Goal: Use online tool/utility: Utilize a website feature to perform a specific function

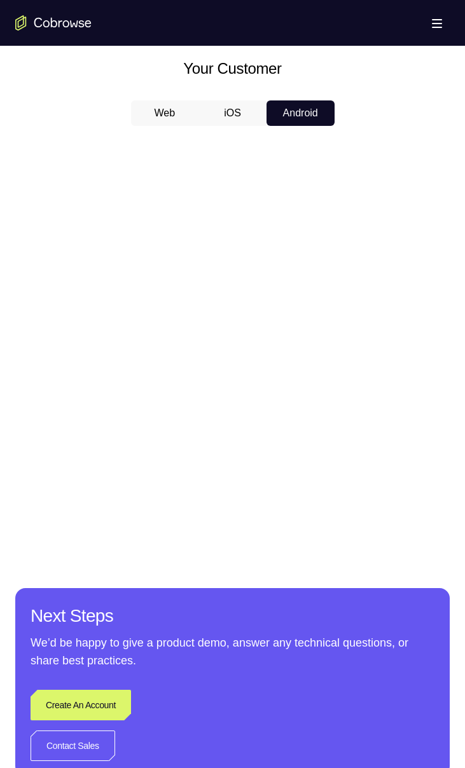
scroll to position [551, 0]
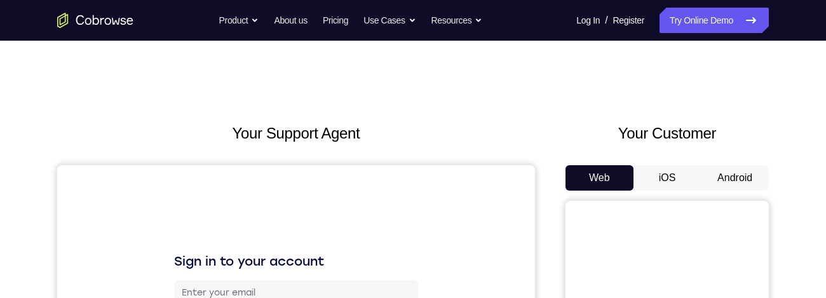
click at [725, 186] on button "Android" at bounding box center [735, 177] width 68 height 25
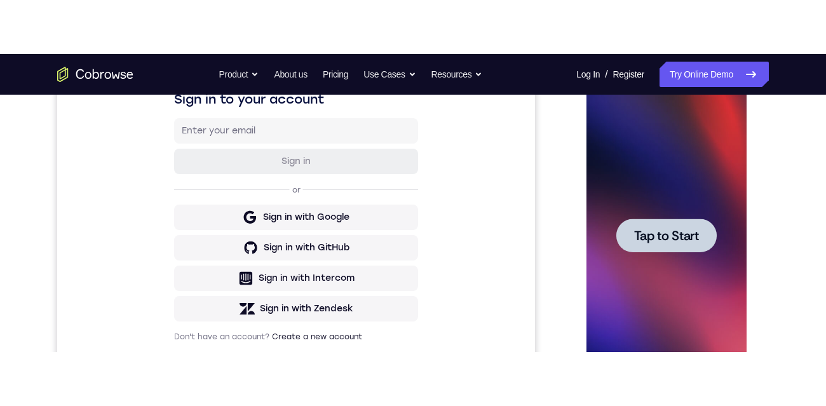
scroll to position [180, 0]
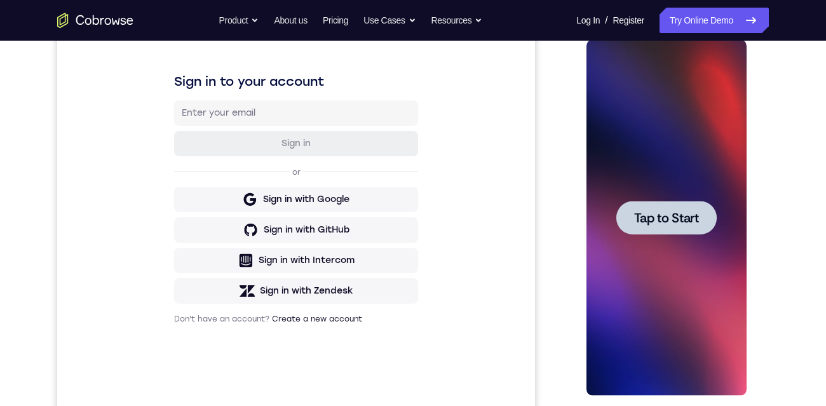
click at [680, 218] on span "Tap to Start" at bounding box center [666, 218] width 65 height 13
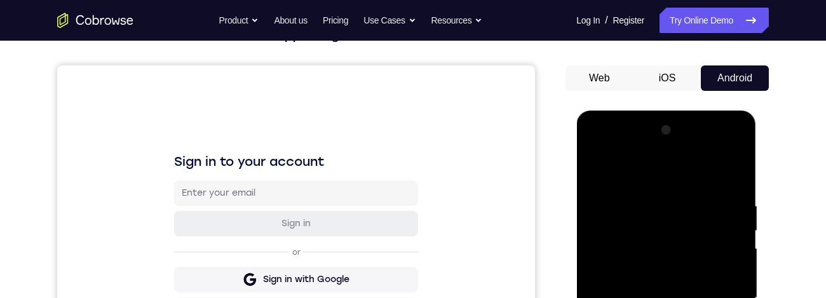
scroll to position [270, 0]
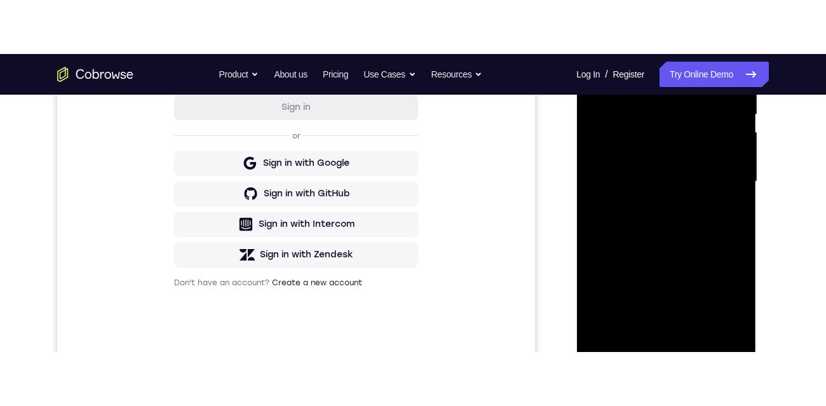
click at [669, 297] on div at bounding box center [666, 182] width 160 height 356
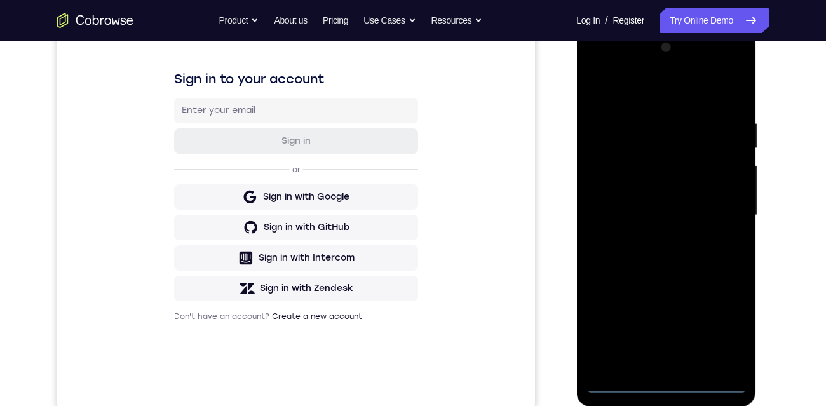
scroll to position [181, 0]
click at [716, 69] on div at bounding box center [666, 217] width 160 height 356
click at [672, 86] on div at bounding box center [666, 217] width 160 height 356
click at [621, 62] on div at bounding box center [666, 217] width 160 height 356
click at [670, 297] on div at bounding box center [666, 217] width 160 height 356
